Goal: Task Accomplishment & Management: Manage account settings

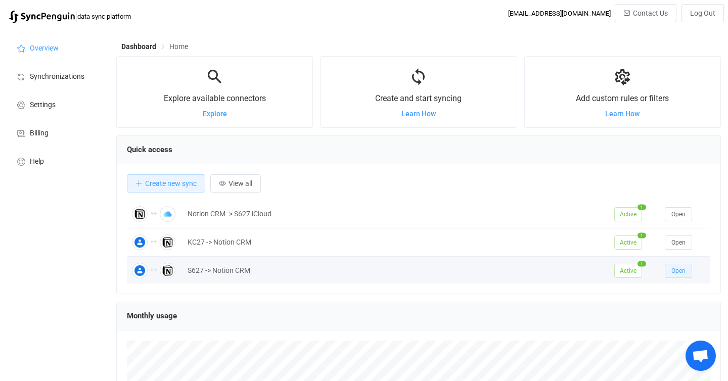
click at [682, 274] on span "Open" at bounding box center [678, 270] width 14 height 7
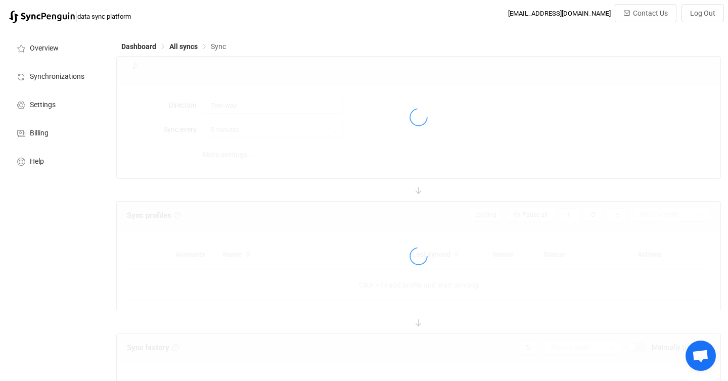
type input "10 minutes"
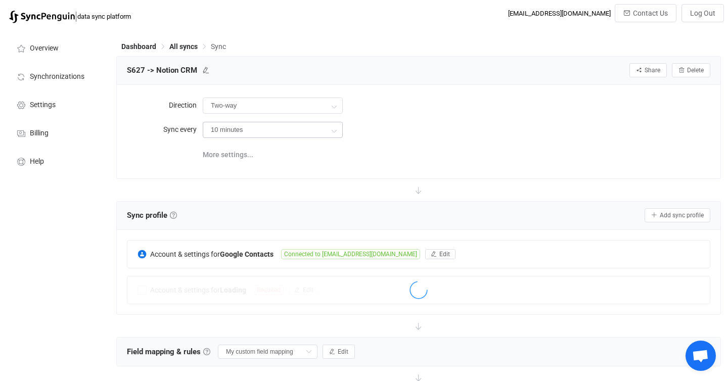
click at [336, 131] on icon at bounding box center [334, 130] width 13 height 20
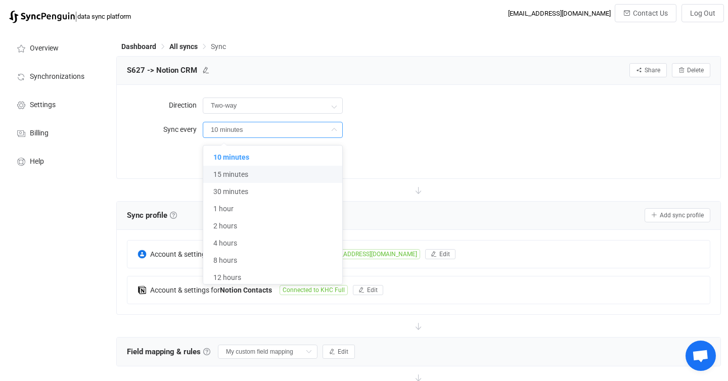
click at [442, 160] on div "More settings..." at bounding box center [457, 154] width 508 height 21
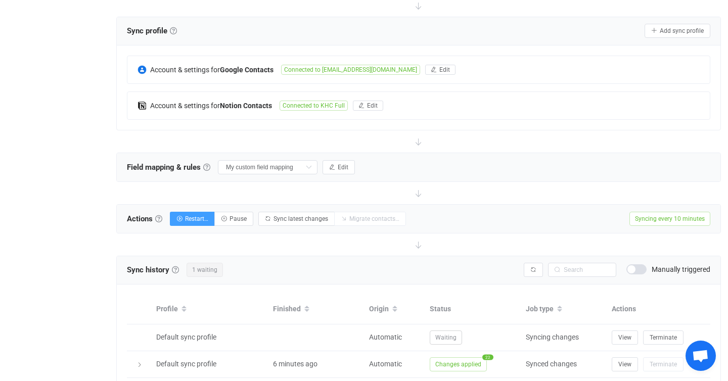
scroll to position [275, 0]
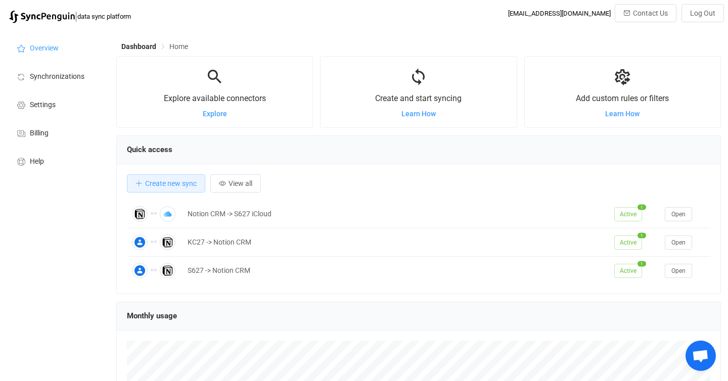
scroll to position [196, 605]
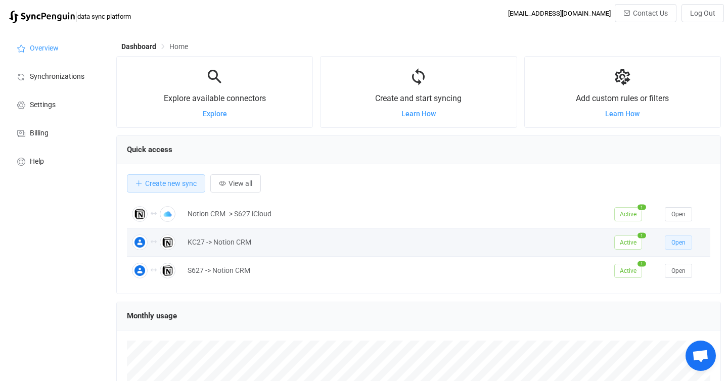
click at [672, 244] on span "Open" at bounding box center [678, 242] width 14 height 7
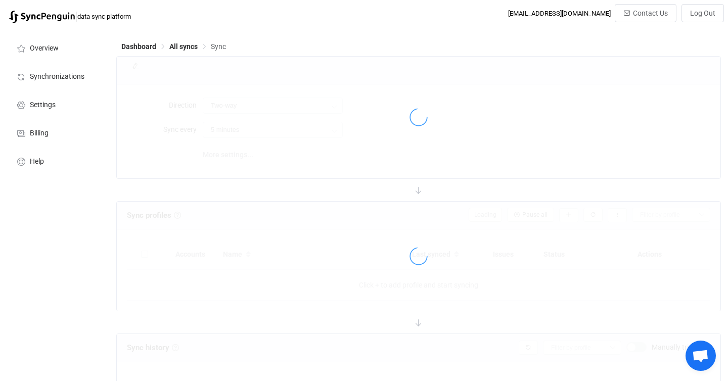
type input "10 minutes"
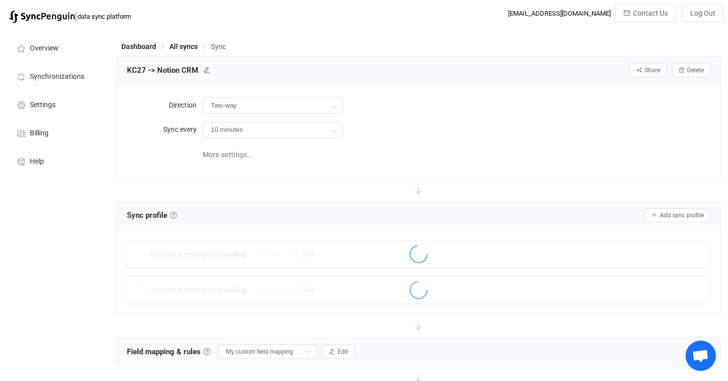
scroll to position [247, 0]
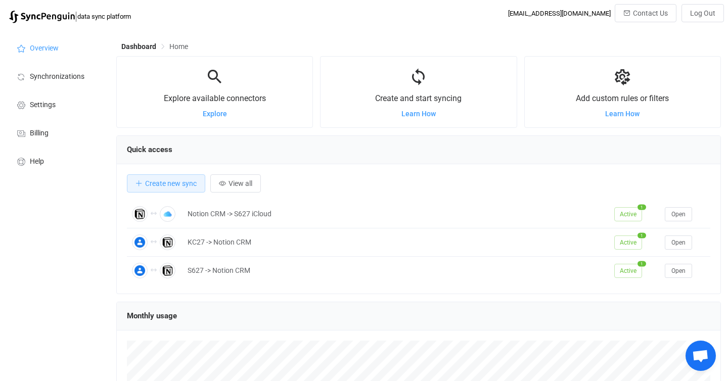
scroll to position [196, 605]
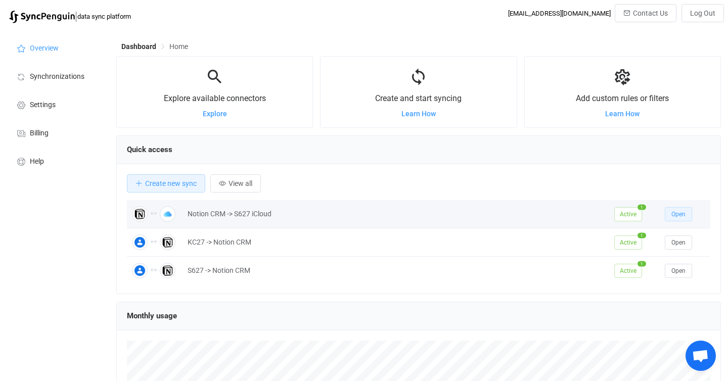
click at [675, 211] on span "Open" at bounding box center [678, 214] width 14 height 7
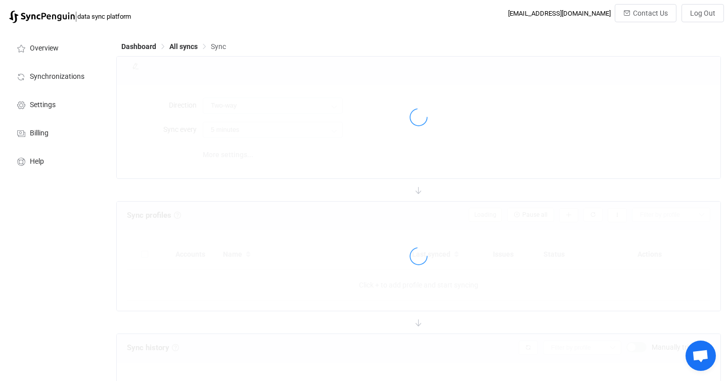
type input "10 minutes"
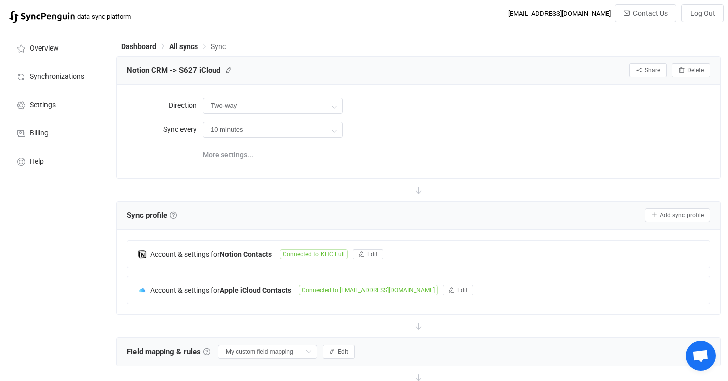
scroll to position [386, 0]
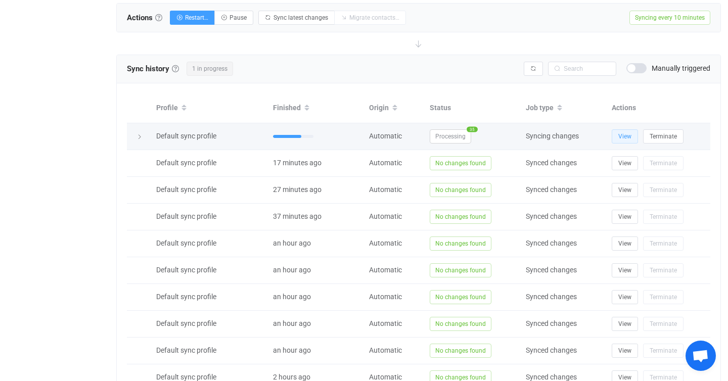
click at [624, 137] on span "View" at bounding box center [624, 136] width 13 height 7
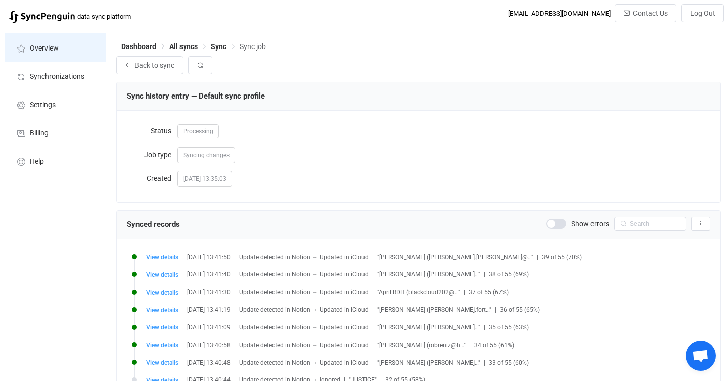
click at [47, 47] on span "Overview" at bounding box center [44, 48] width 29 height 8
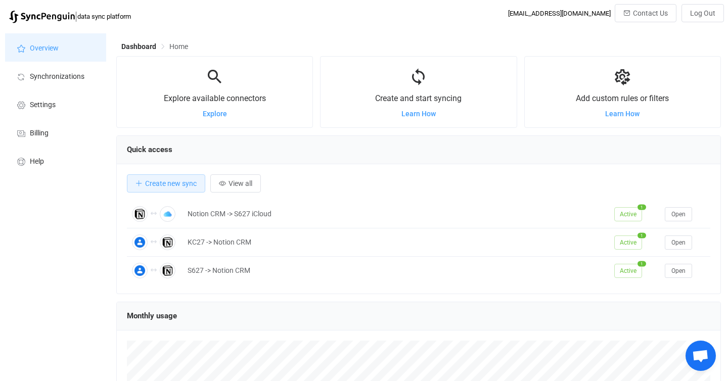
scroll to position [196, 605]
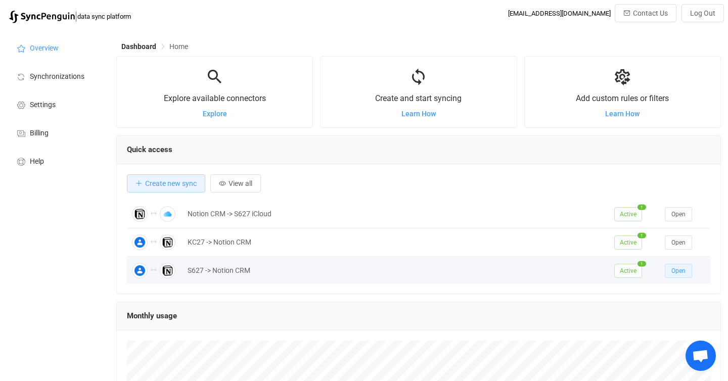
click at [686, 275] on button "Open" at bounding box center [678, 271] width 27 height 14
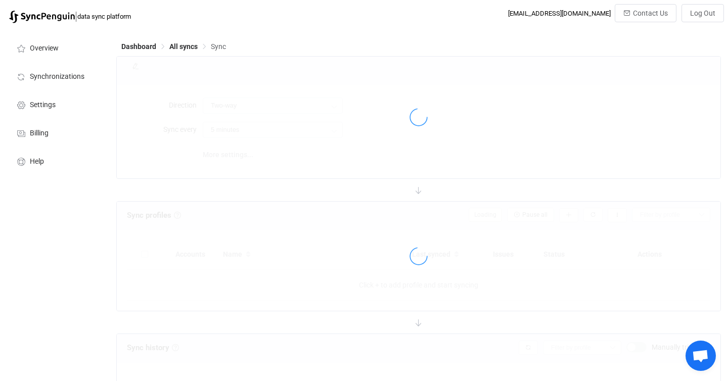
type input "10 minutes"
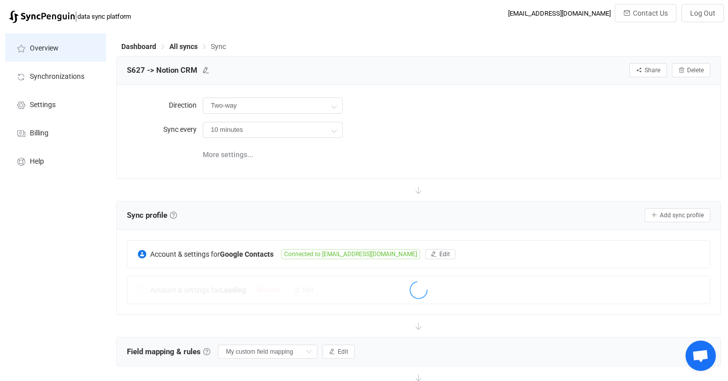
click at [48, 43] on li "Overview" at bounding box center [55, 47] width 101 height 28
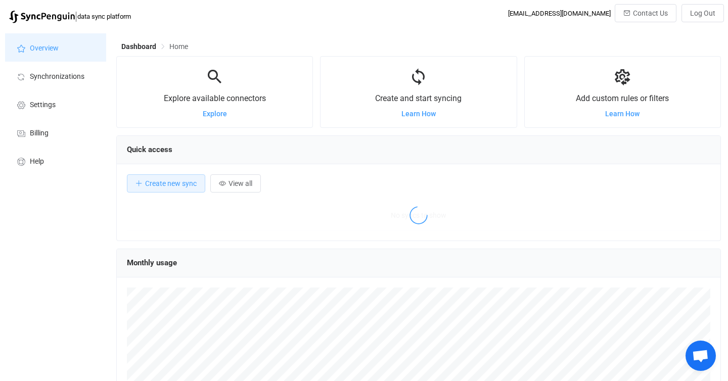
scroll to position [196, 605]
